Goal: Find specific page/section: Find specific page/section

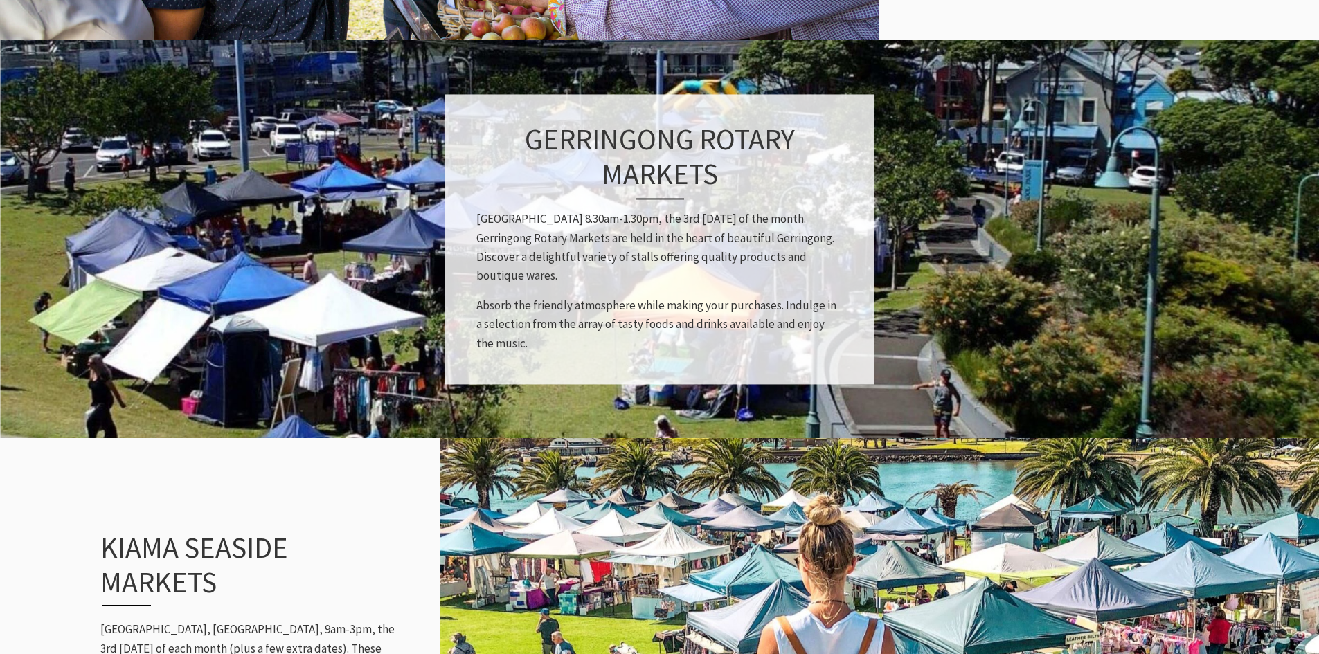
scroll to position [1316, 0]
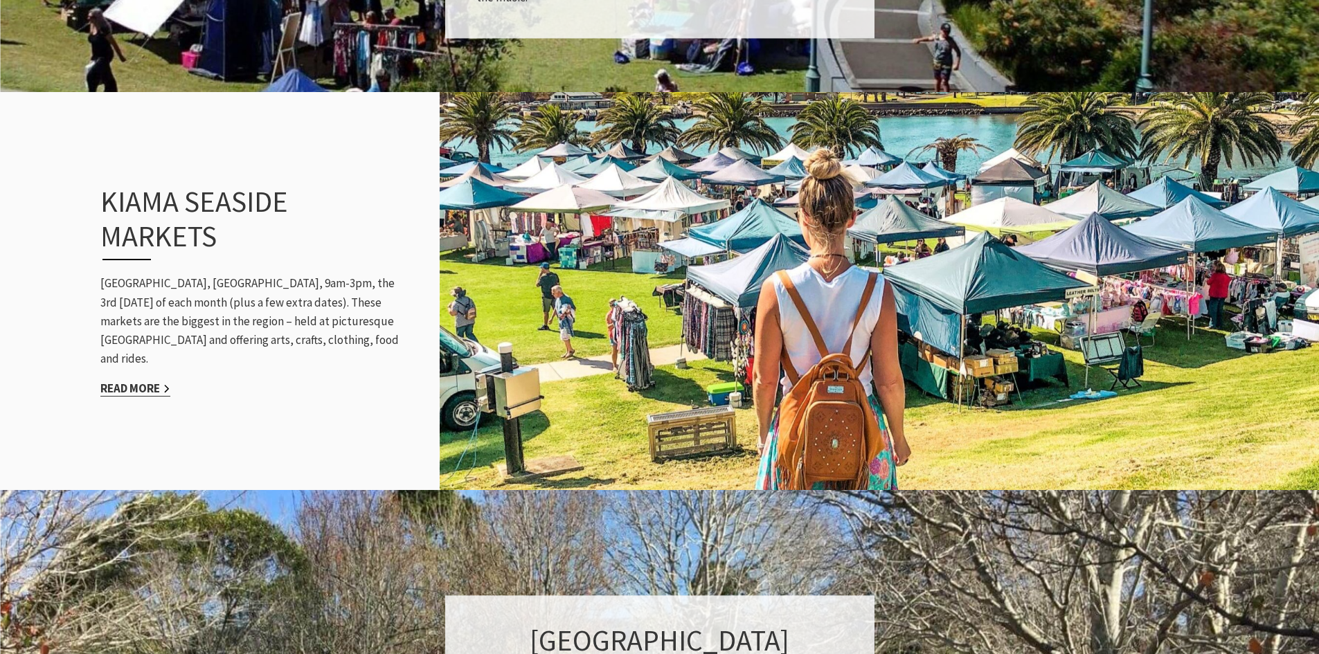
click at [145, 381] on link "Read More" at bounding box center [135, 389] width 70 height 16
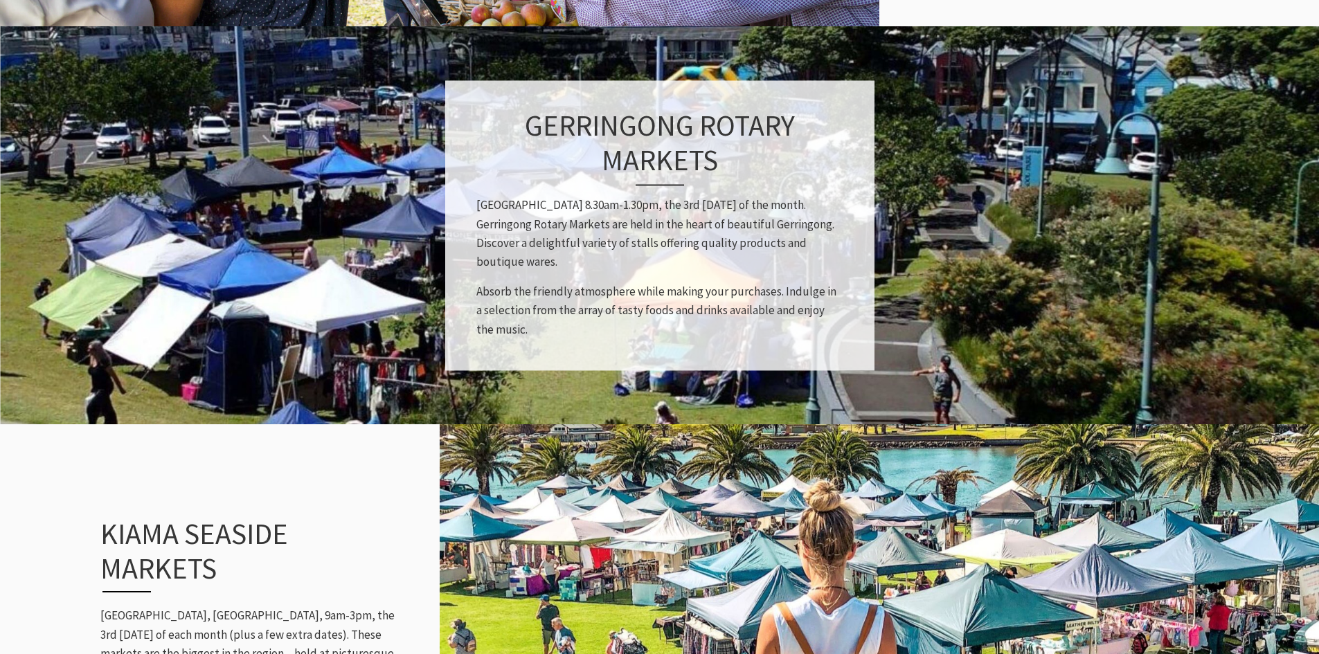
scroll to position [1247, 0]
